Goal: Information Seeking & Learning: Check status

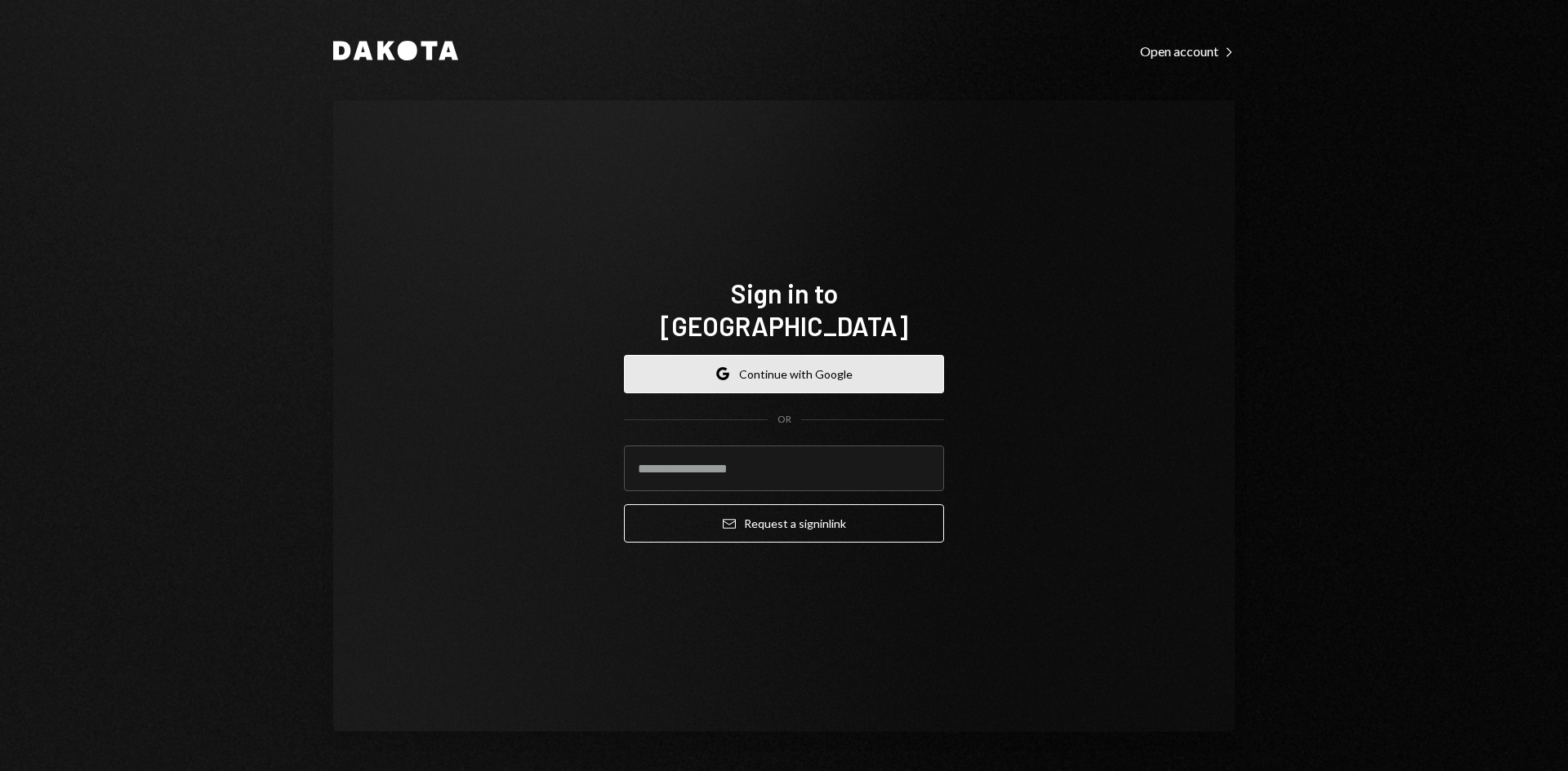
click at [742, 355] on button "Google Continue with Google" at bounding box center [783, 374] width 320 height 39
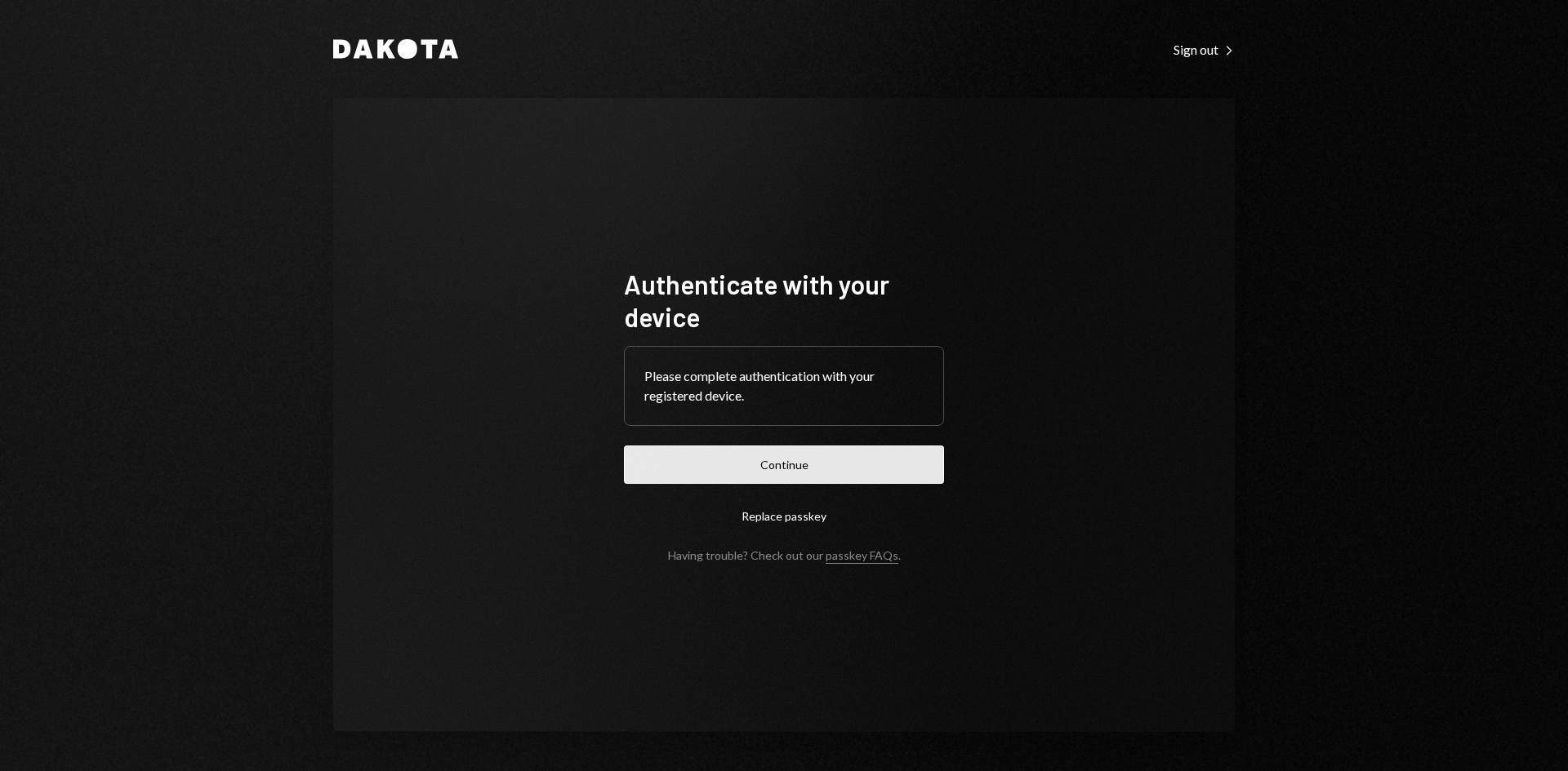
click at [769, 461] on button "Continue" at bounding box center [783, 465] width 320 height 39
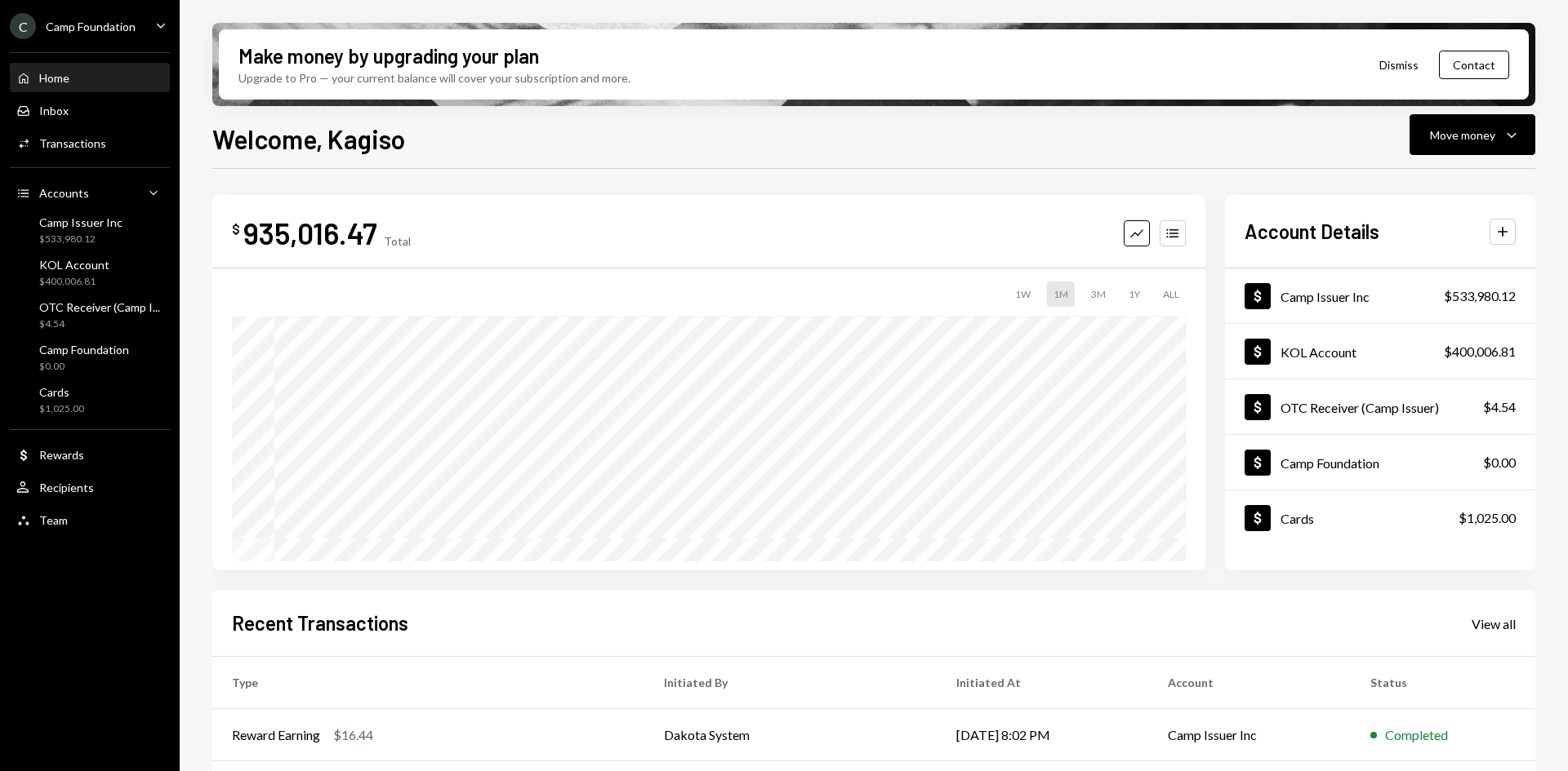
click at [156, 24] on icon "Caret Down" at bounding box center [160, 25] width 18 height 18
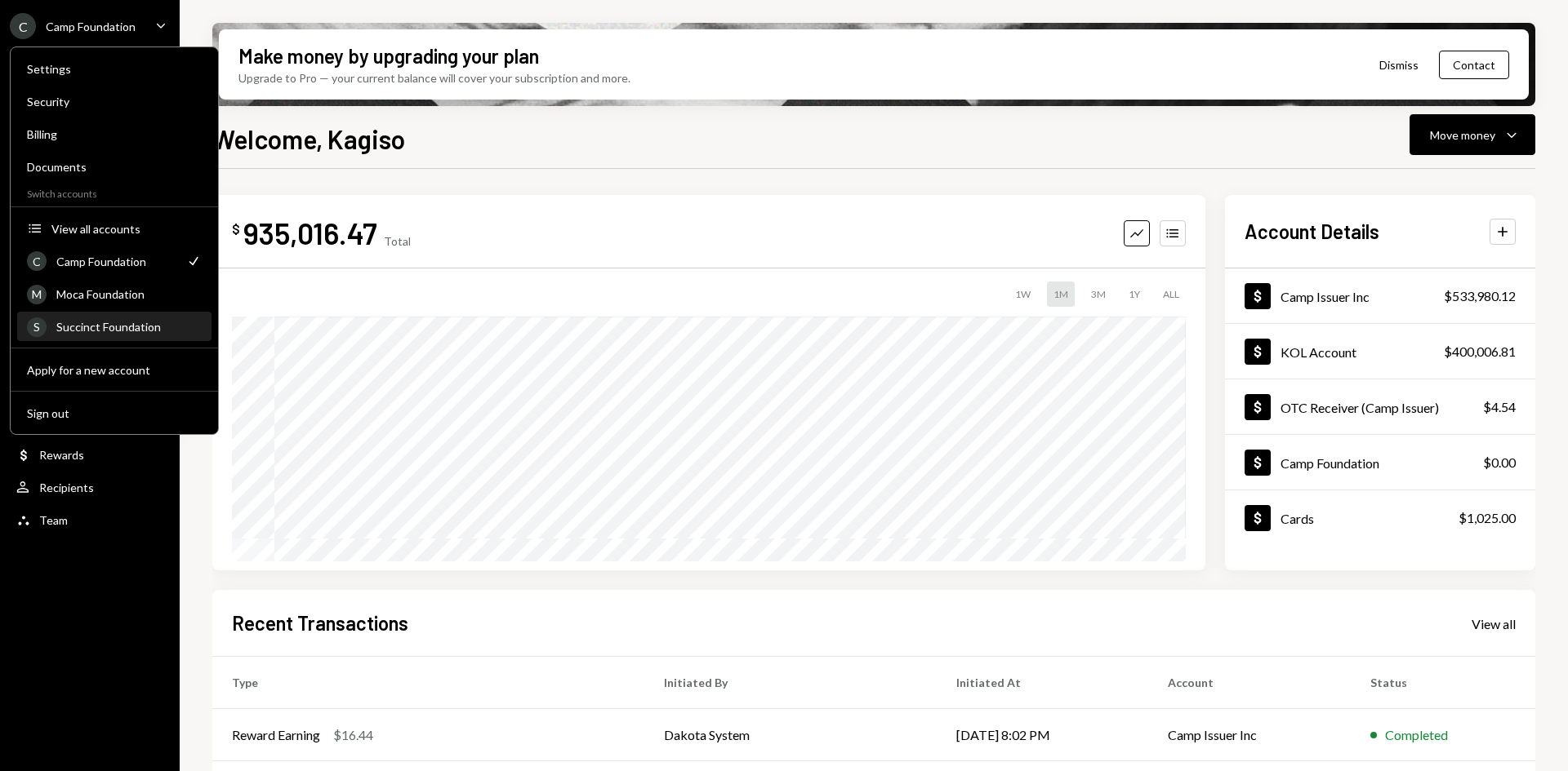
click at [109, 331] on div "Succinct Foundation" at bounding box center [129, 327] width 145 height 14
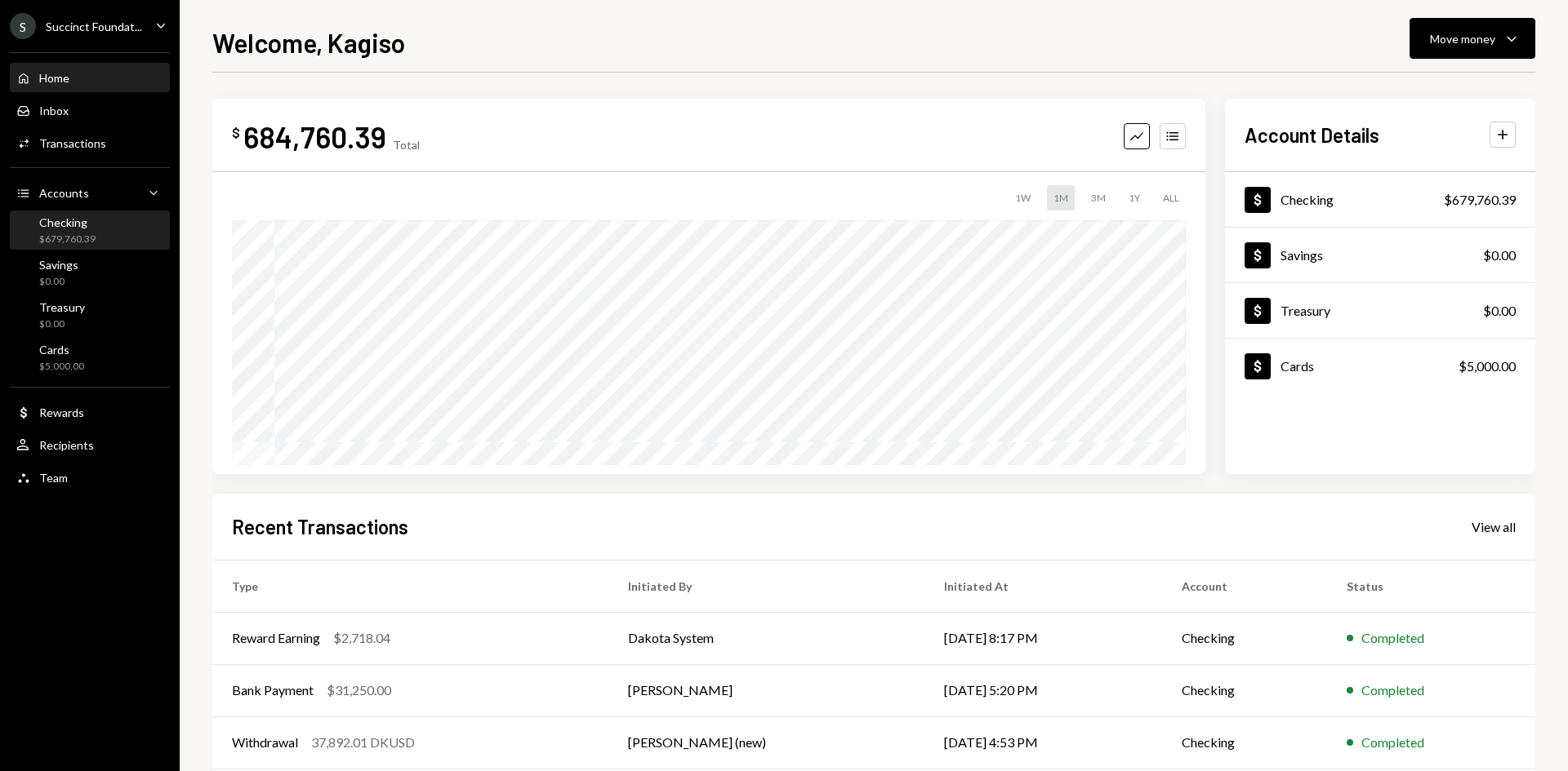
click at [107, 248] on div "Checking $679,760.39" at bounding box center [90, 231] width 147 height 38
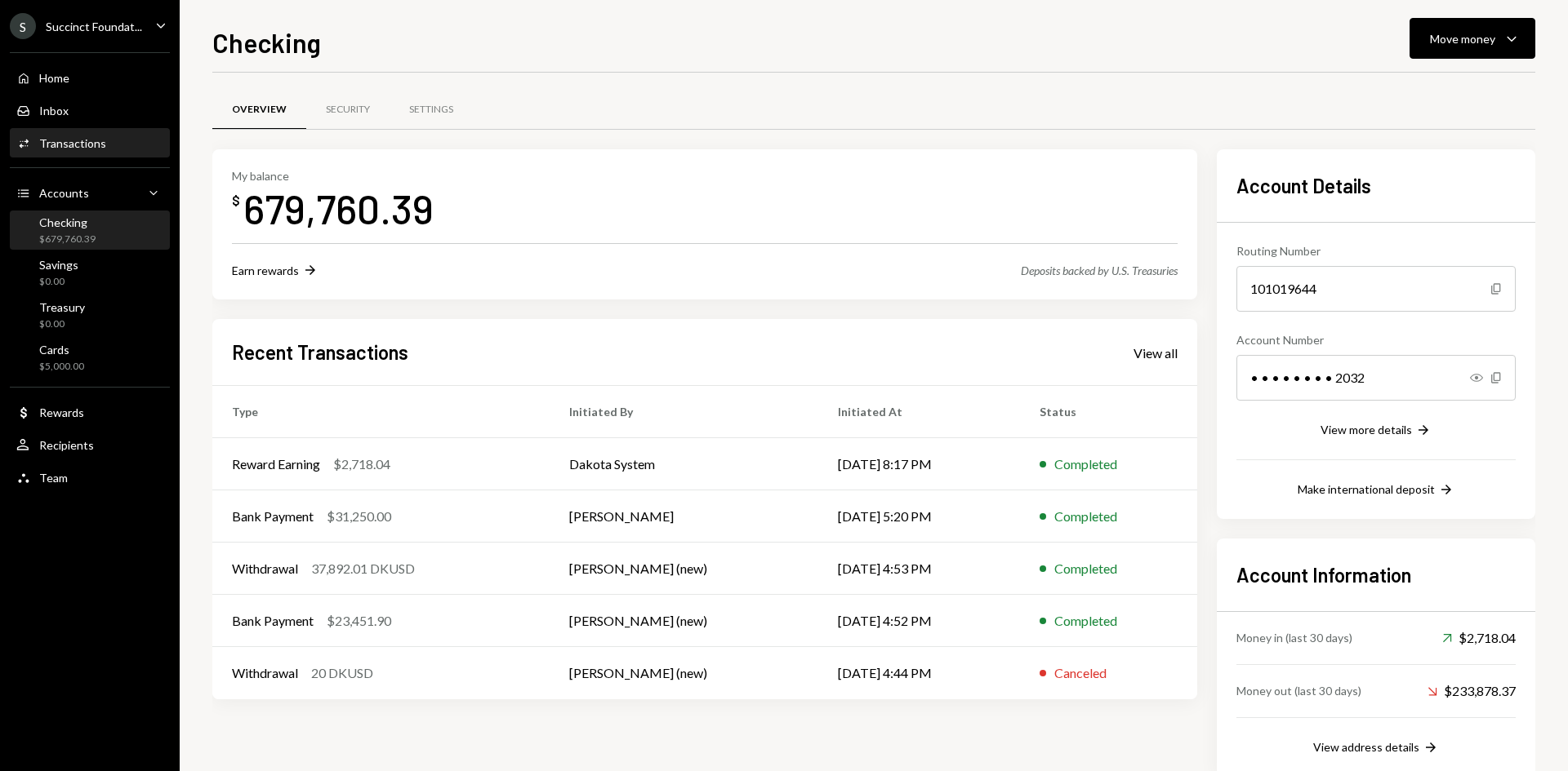
click at [68, 142] on div "Transactions" at bounding box center [73, 143] width 67 height 14
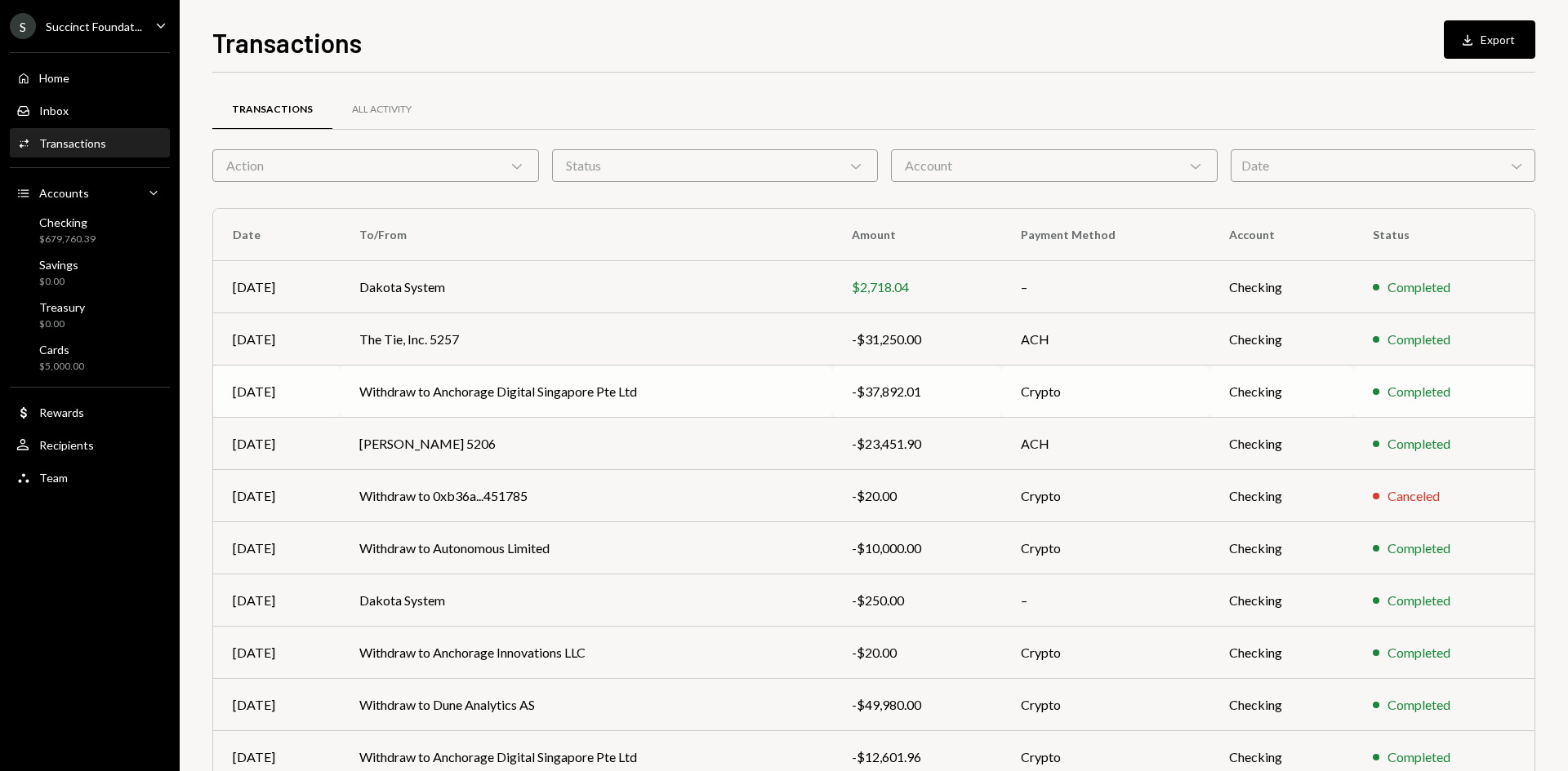
click at [943, 395] on div "-$37,892.01" at bounding box center [916, 391] width 130 height 19
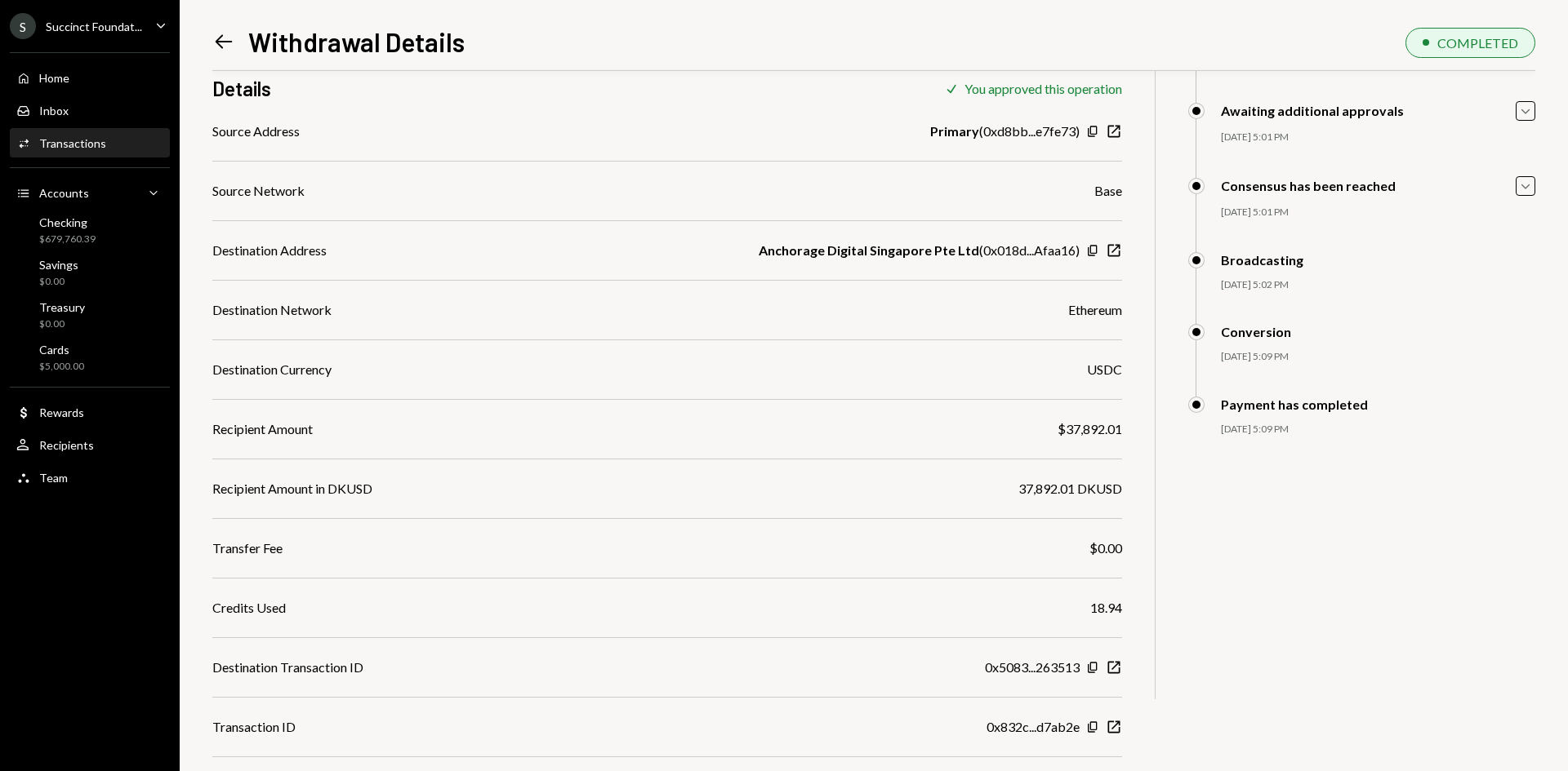
scroll to position [168, 0]
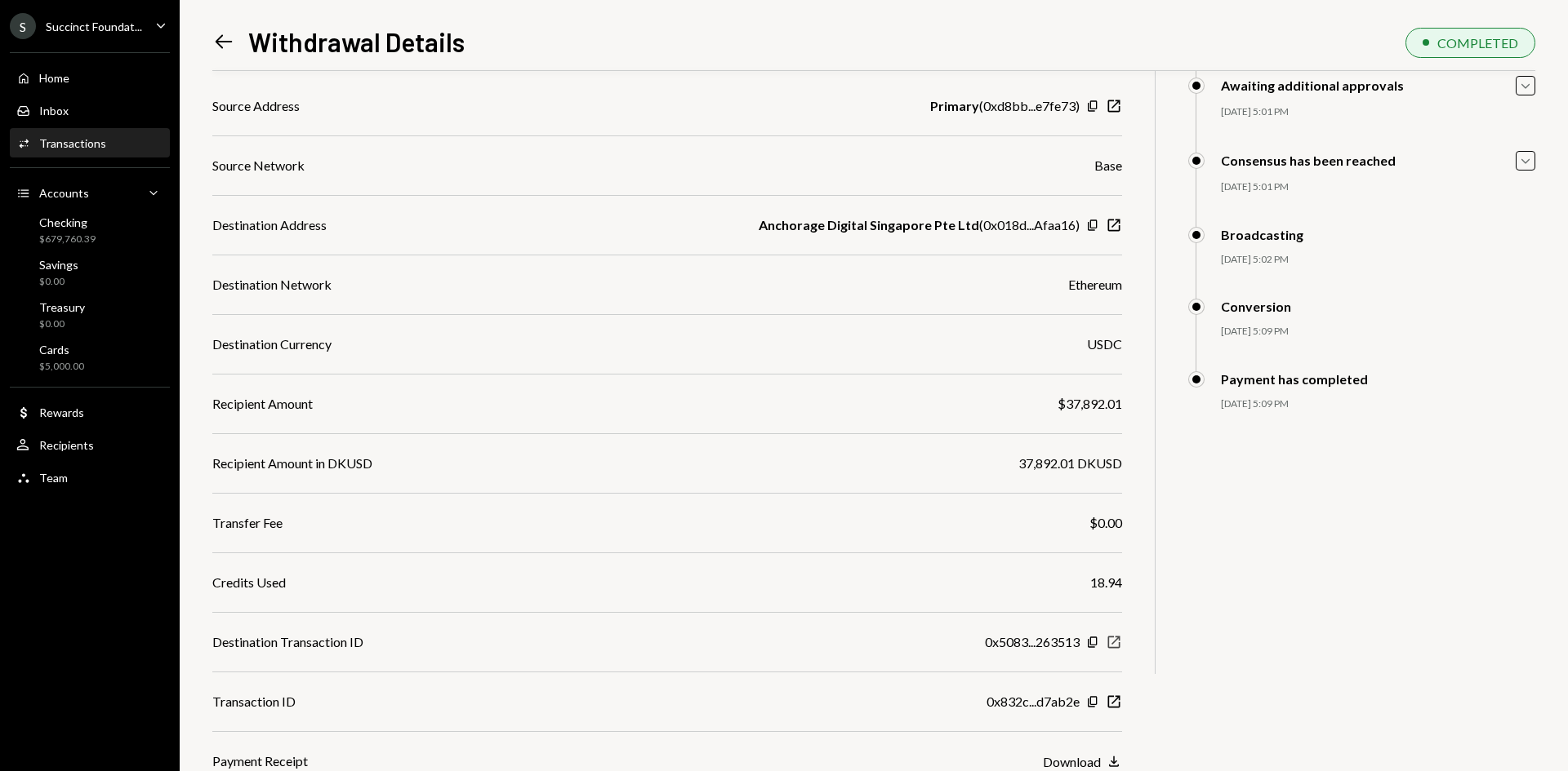
click at [1118, 643] on icon "New Window" at bounding box center [1114, 642] width 16 height 16
click at [66, 24] on div "Succinct Foundat..." at bounding box center [94, 26] width 97 height 14
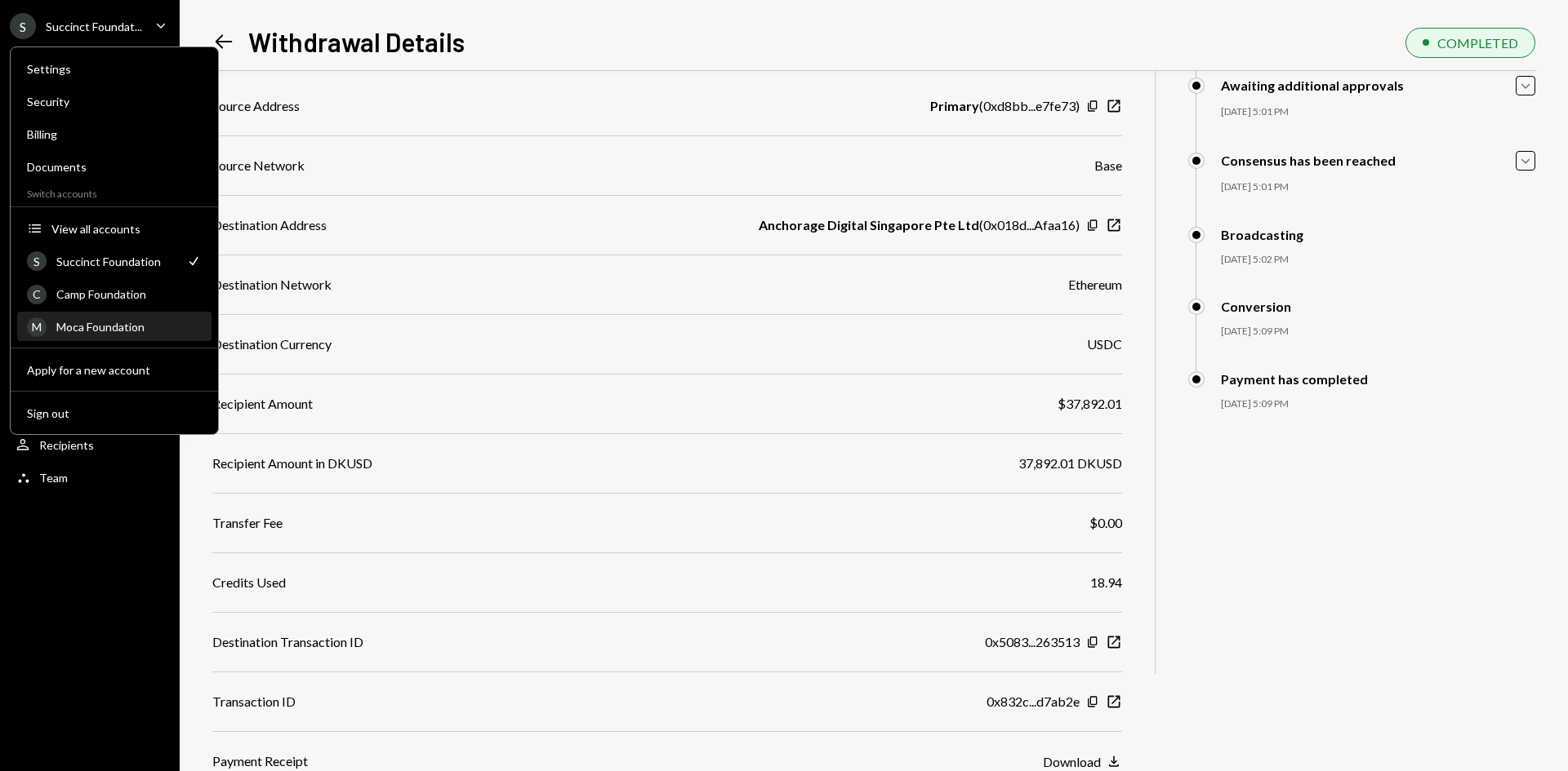
click at [87, 322] on div "Moca Foundation" at bounding box center [129, 327] width 145 height 14
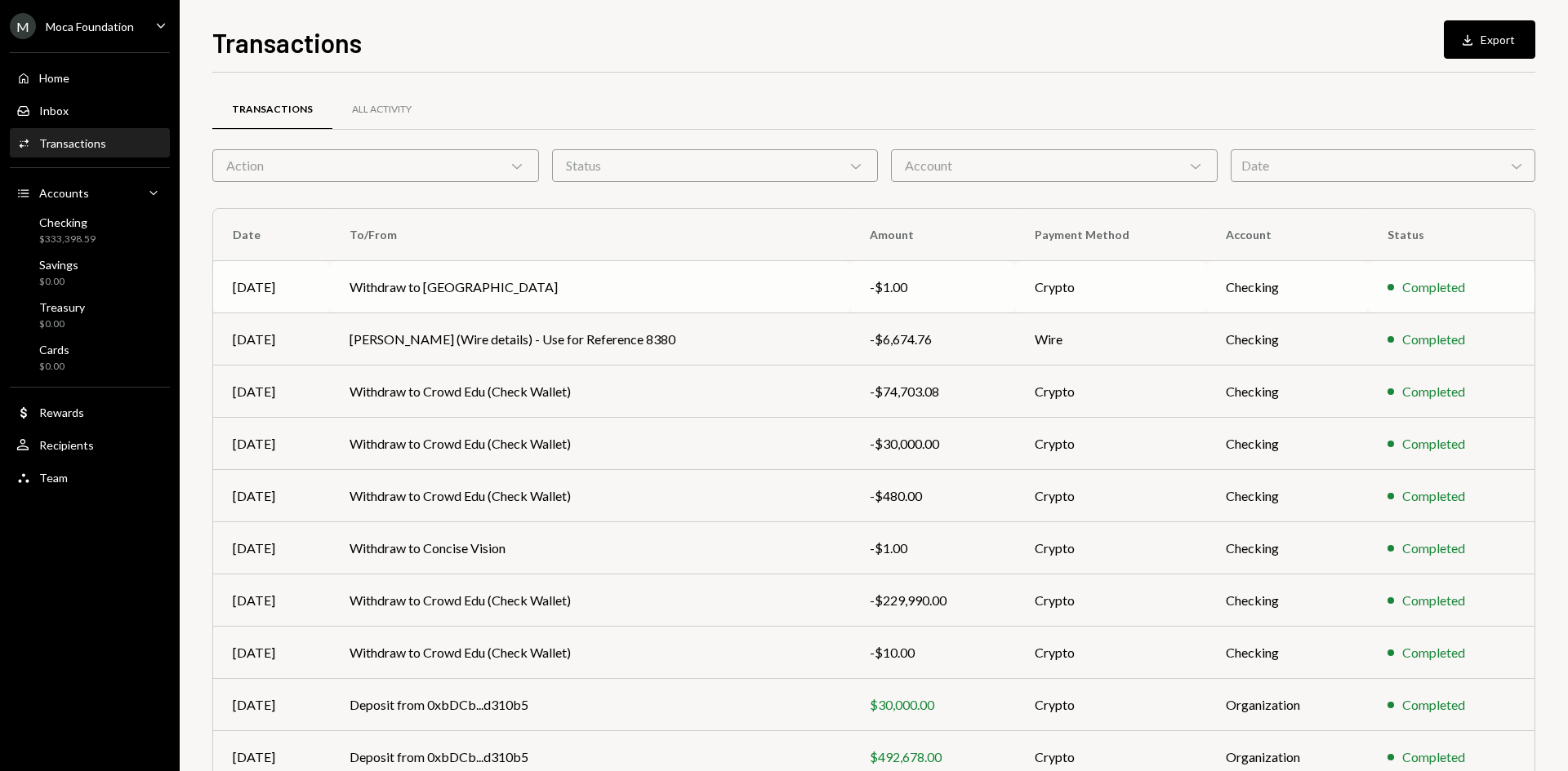
click at [740, 292] on td "Withdraw to Trevary" at bounding box center [590, 287] width 520 height 52
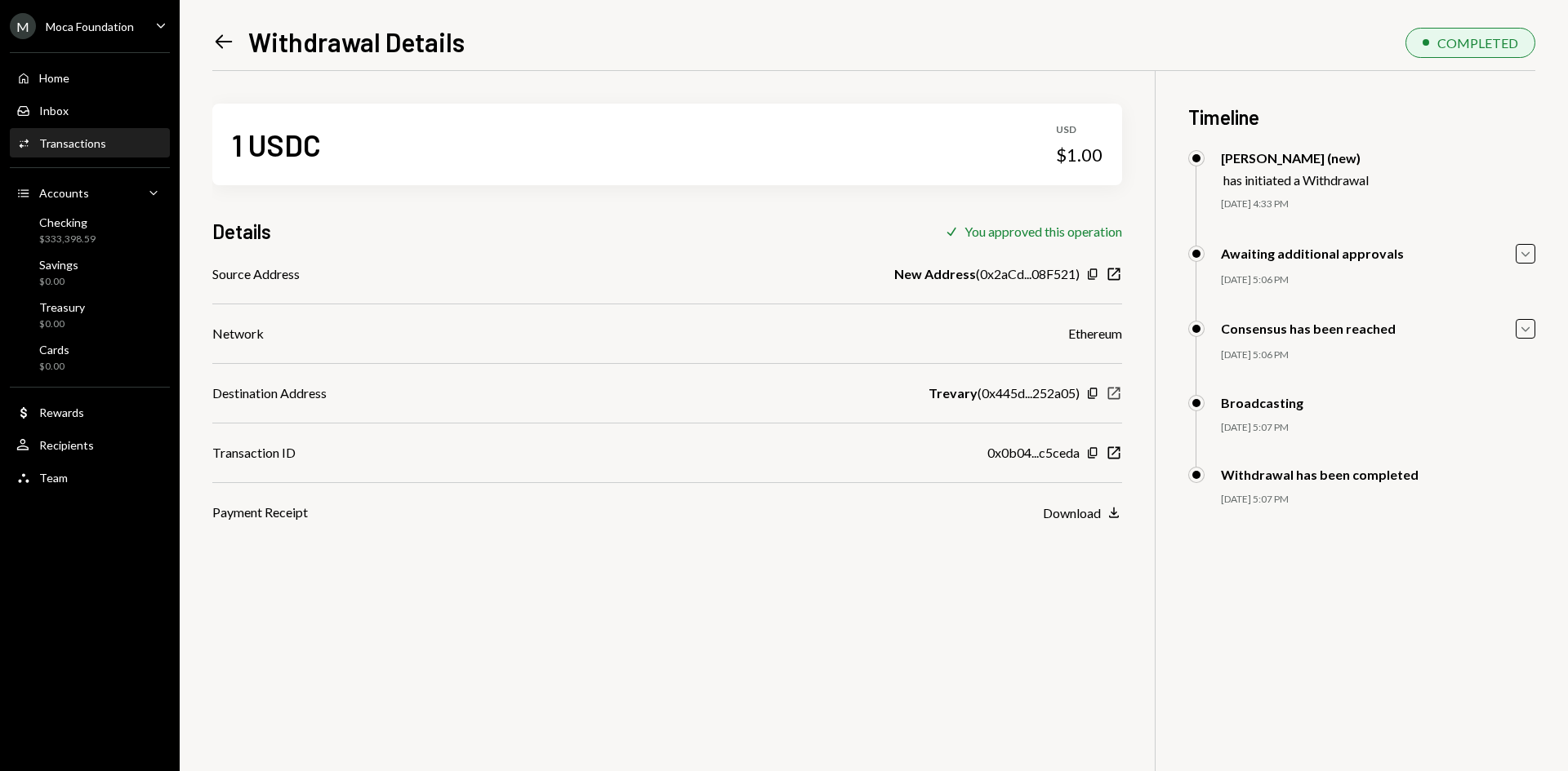
click at [1110, 393] on icon "New Window" at bounding box center [1114, 393] width 16 height 16
click at [1118, 451] on icon "New Window" at bounding box center [1114, 452] width 16 height 16
